Goal: Transaction & Acquisition: Purchase product/service

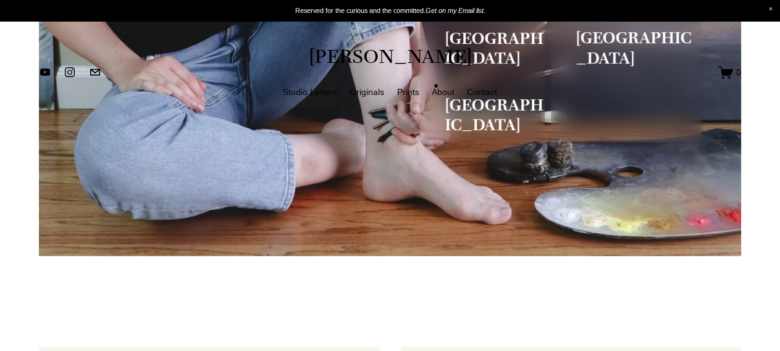
scroll to position [495, 0]
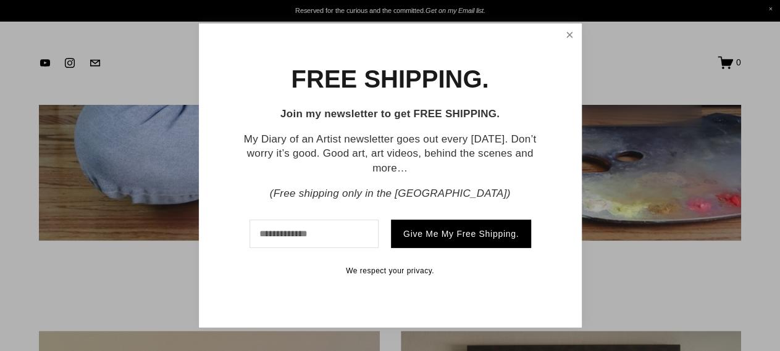
click at [565, 33] on link "Close" at bounding box center [569, 35] width 20 height 20
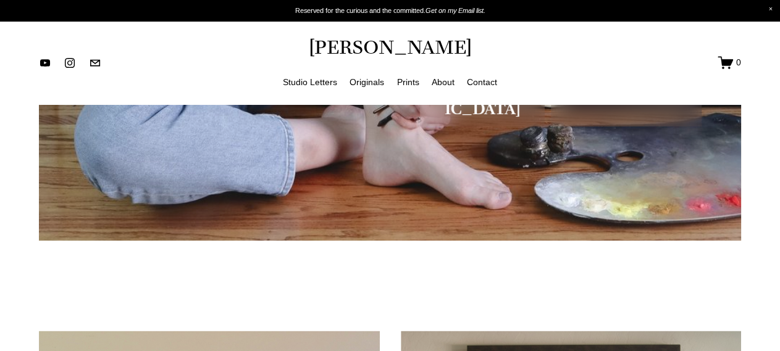
click at [328, 81] on link "Studio Letters" at bounding box center [310, 82] width 54 height 15
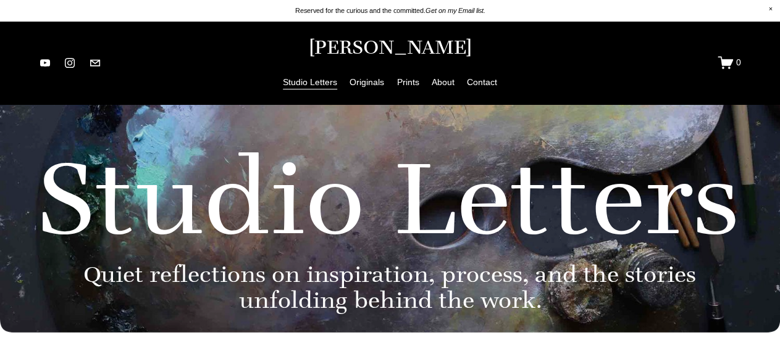
drag, startPoint x: 522, startPoint y: 292, endPoint x: 538, endPoint y: 114, distance: 178.5
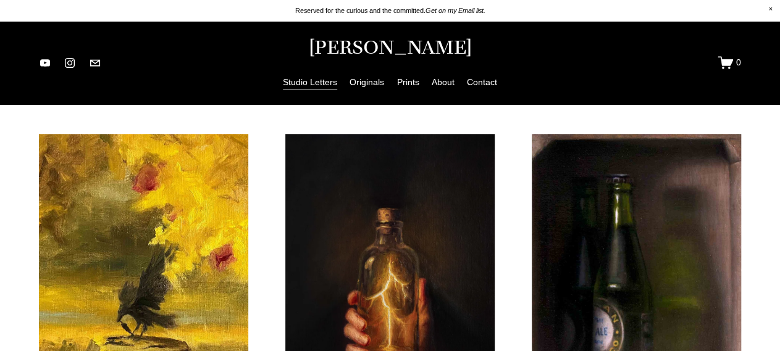
scroll to position [109, 0]
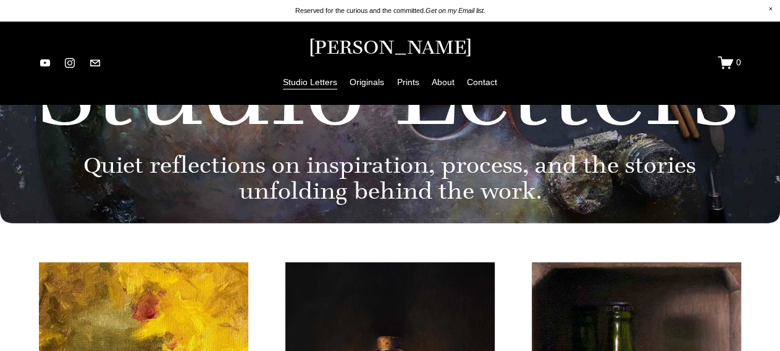
click at [382, 85] on link "Originals" at bounding box center [366, 82] width 35 height 15
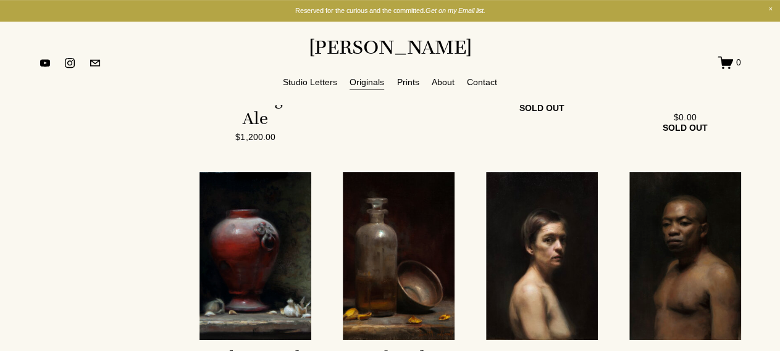
scroll to position [2440, 0]
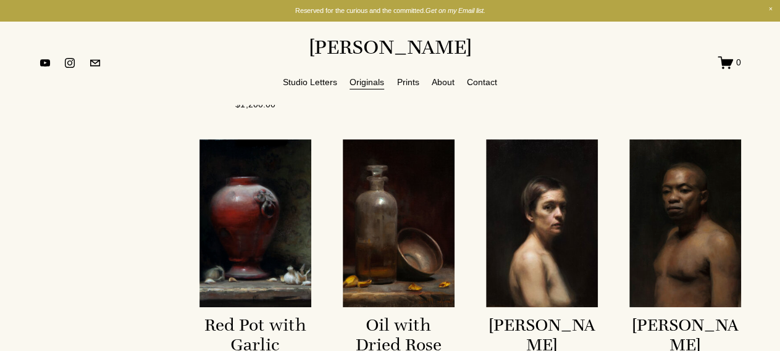
click at [548, 192] on link "Jamie $3,000.00" at bounding box center [542, 271] width 112 height 262
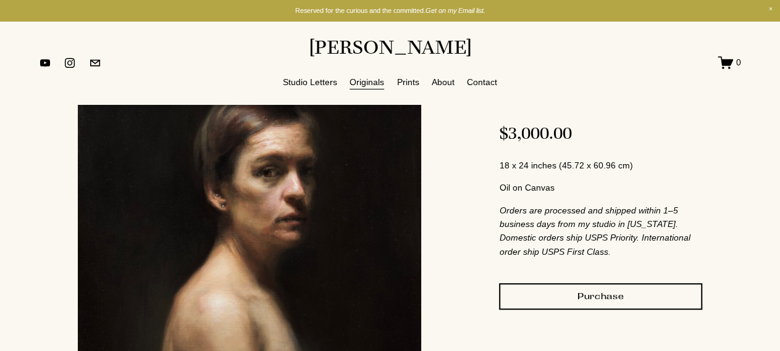
scroll to position [449, 0]
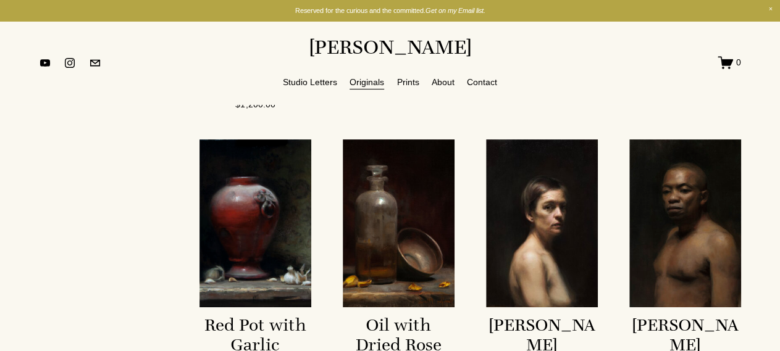
scroll to position [2440, 0]
click at [364, 163] on link "Oil with Dried Rose Petals $0.00 sold out" at bounding box center [399, 271] width 112 height 262
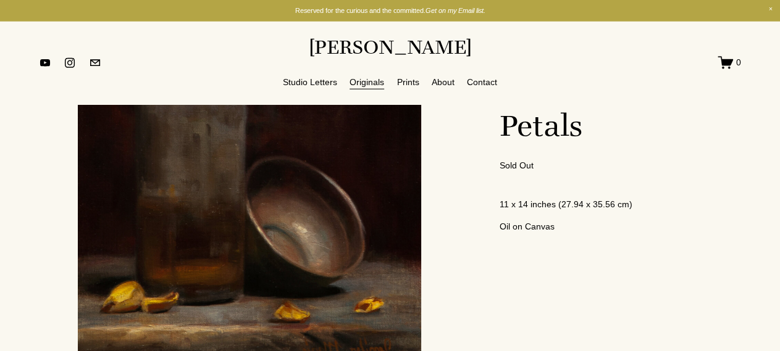
scroll to position [257, 0]
